Goal: Navigation & Orientation: Find specific page/section

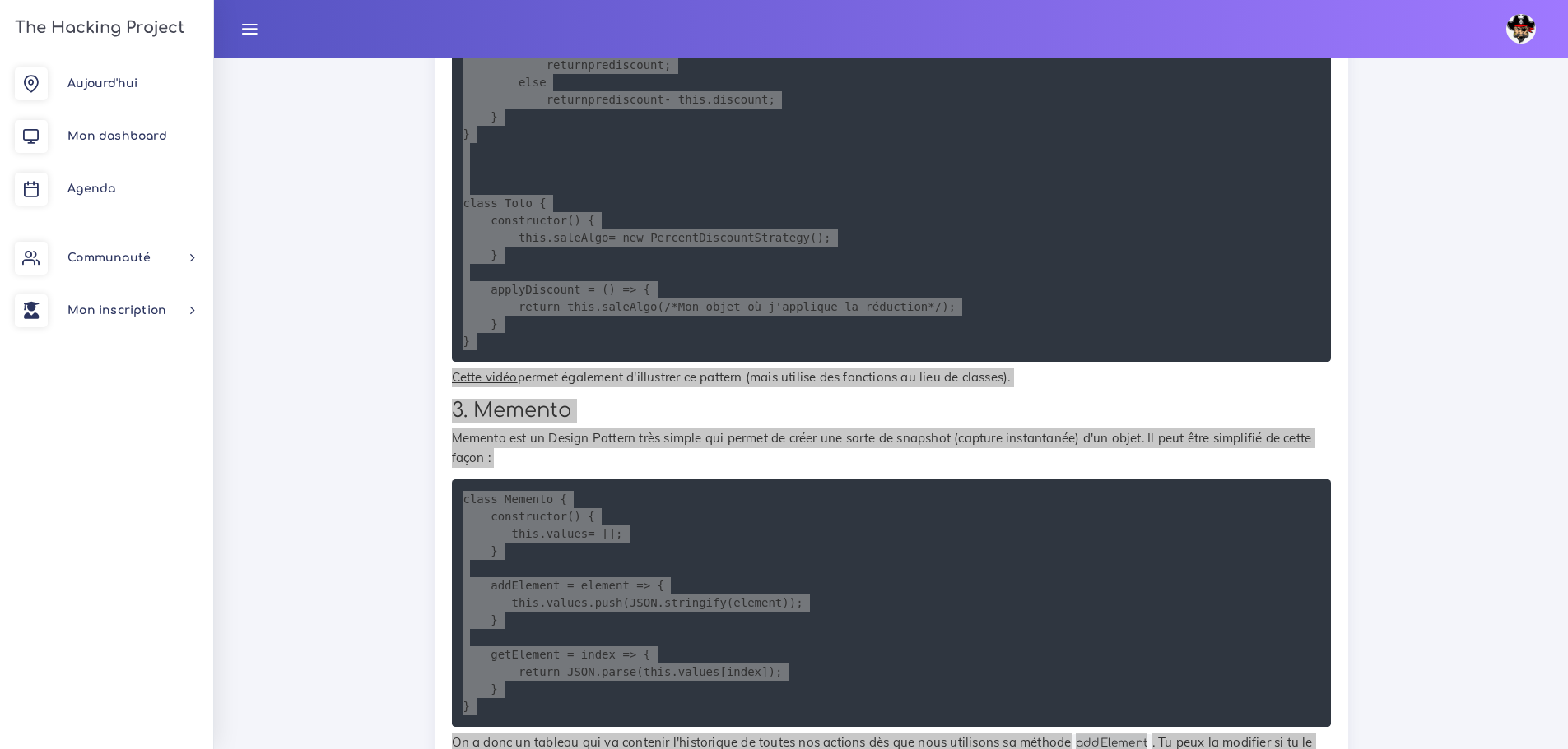
scroll to position [6114, 0]
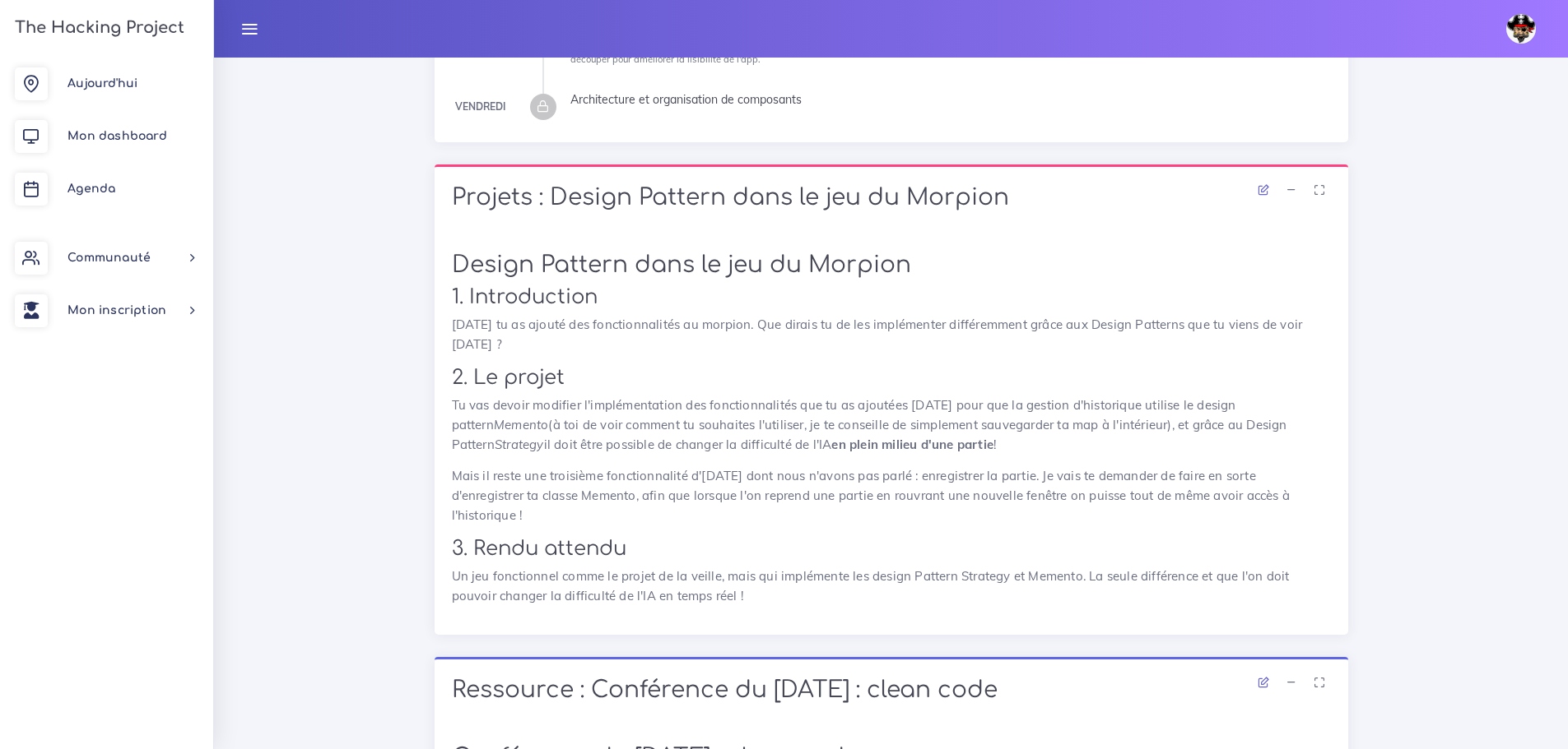
scroll to position [166, 0]
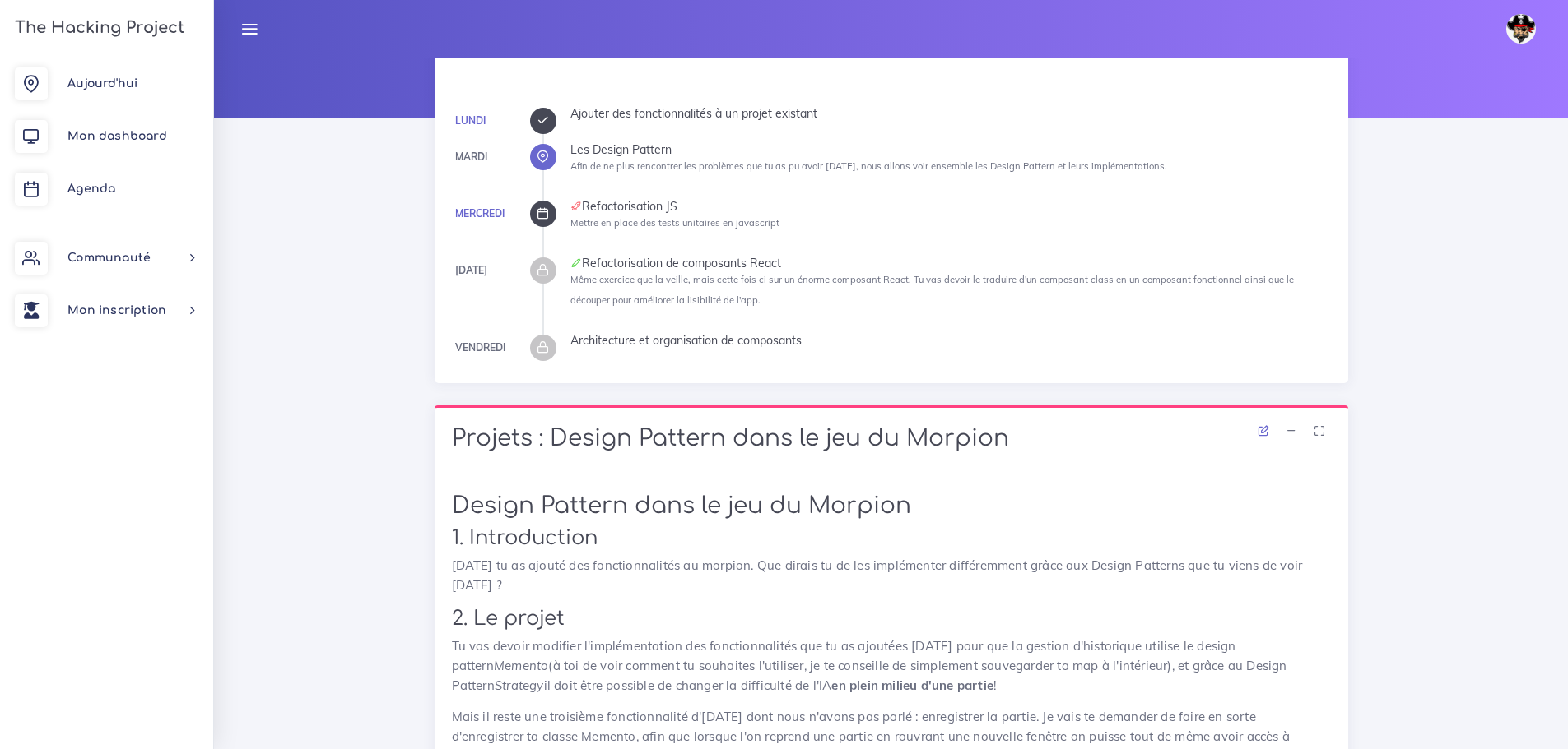
click at [546, 117] on icon at bounding box center [543, 120] width 12 height 12
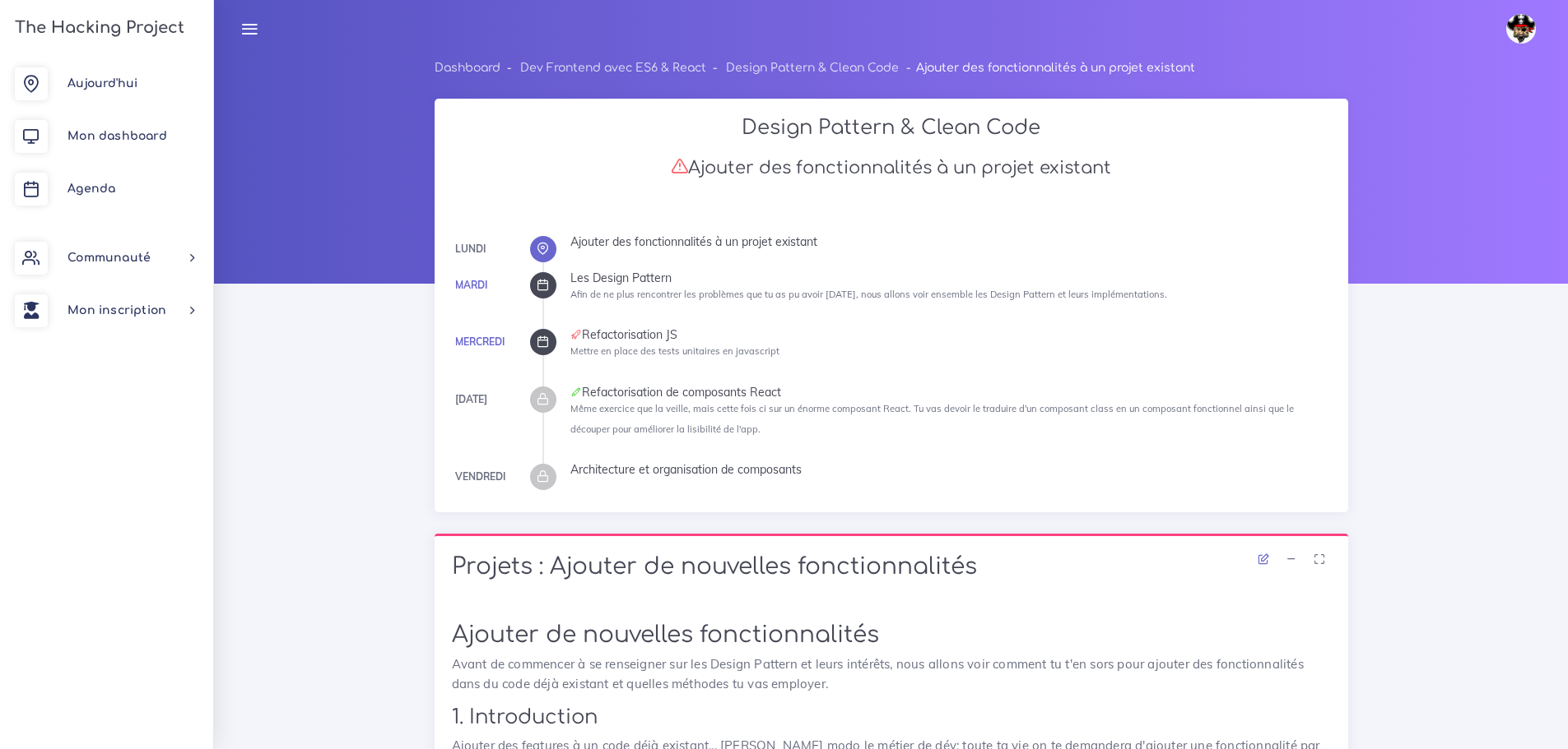
click at [540, 291] on icon at bounding box center [543, 285] width 12 height 12
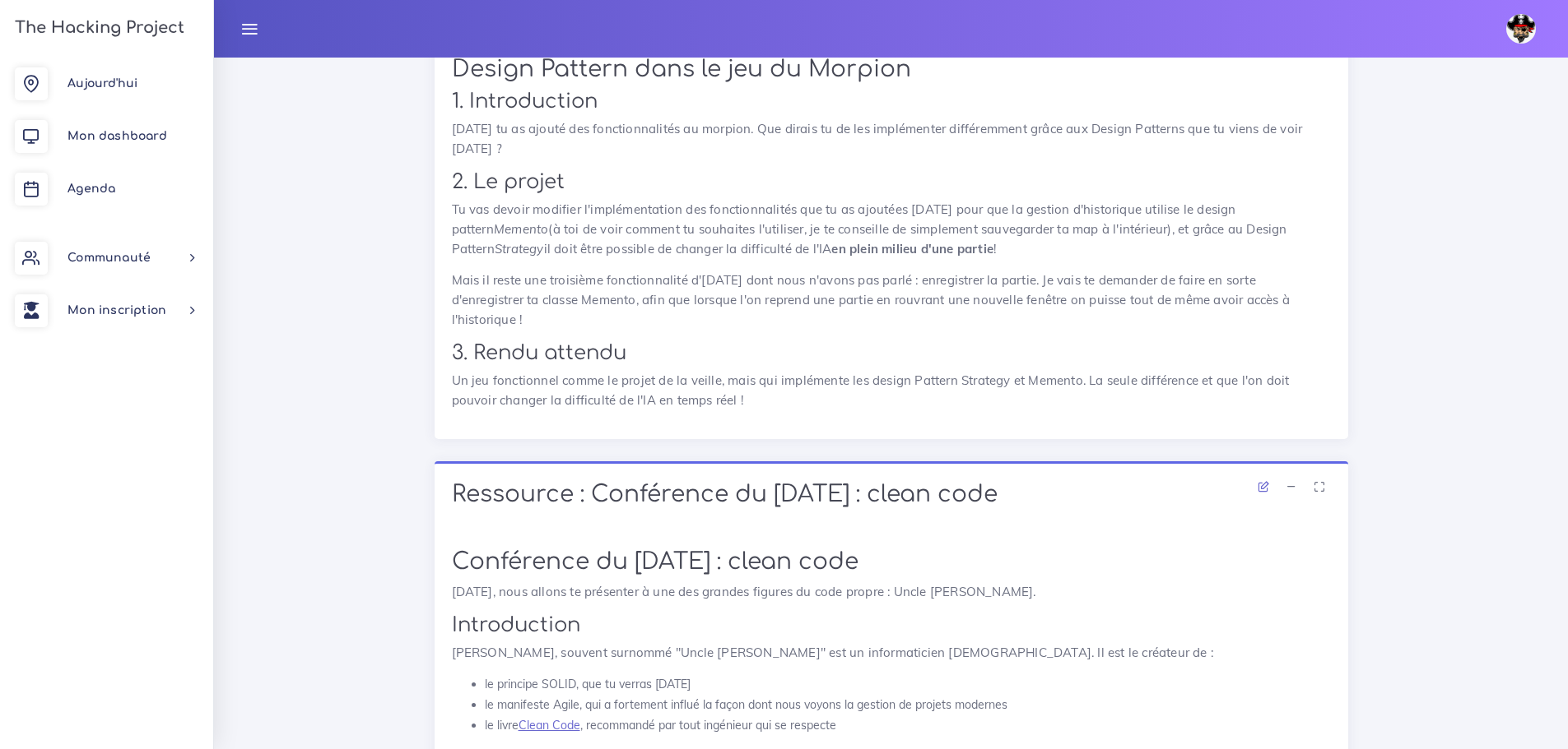
scroll to position [576, 0]
